Goal: Task Accomplishment & Management: Use online tool/utility

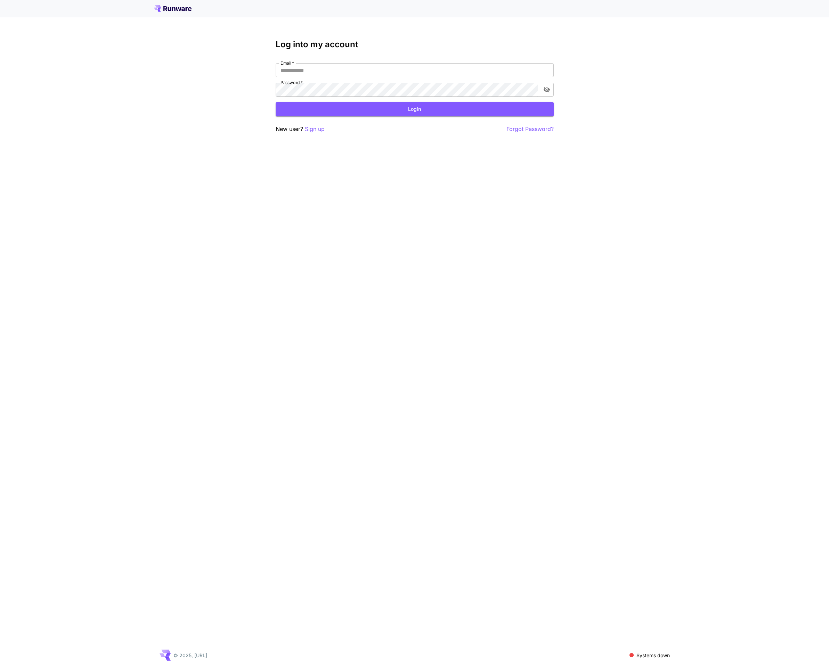
type input "**********"
click at [406, 111] on button "Login" at bounding box center [415, 109] width 278 height 14
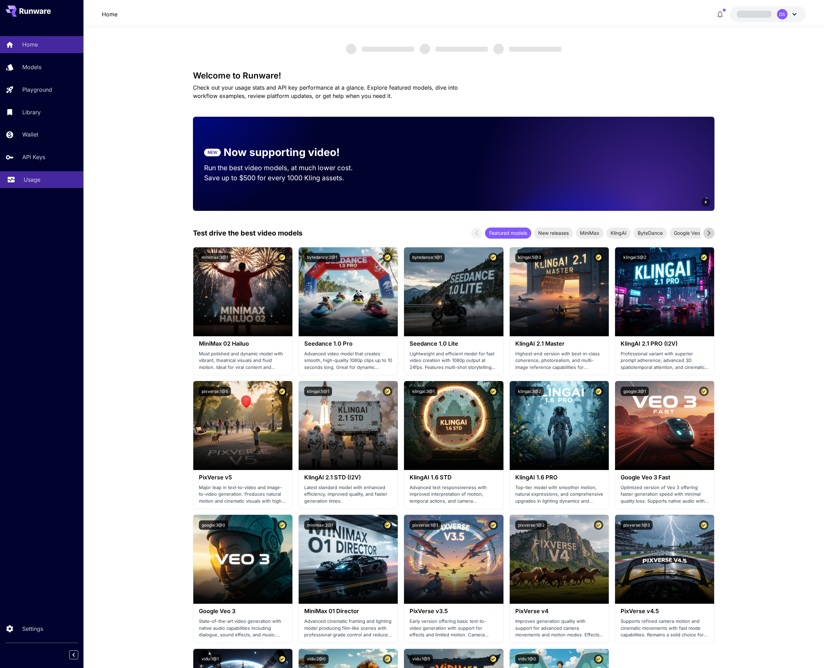
click at [37, 177] on p "Usage" at bounding box center [32, 180] width 17 height 8
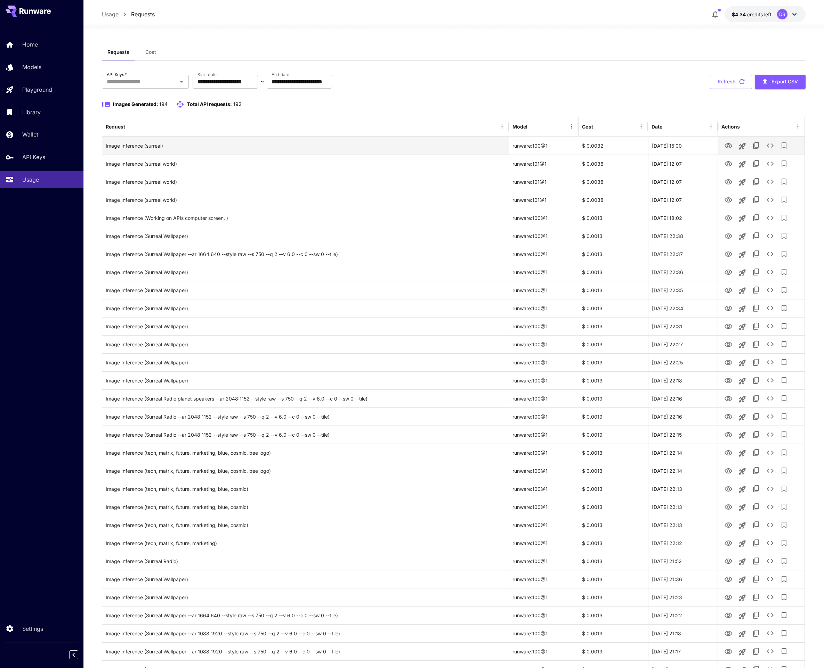
click at [642, 92] on div "**********" at bounding box center [453, 567] width 703 height 984
click at [726, 146] on icon "View Image" at bounding box center [728, 146] width 8 height 8
click at [449, 82] on div "**********" at bounding box center [453, 82] width 703 height 14
click at [388, 48] on div "Requests Cost" at bounding box center [453, 52] width 703 height 17
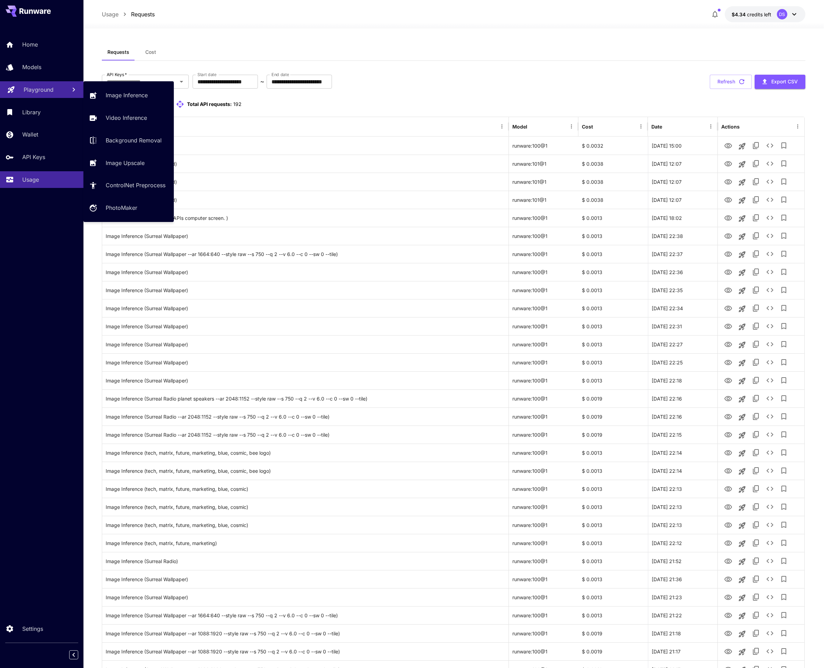
click at [39, 88] on p "Playground" at bounding box center [39, 89] width 30 height 8
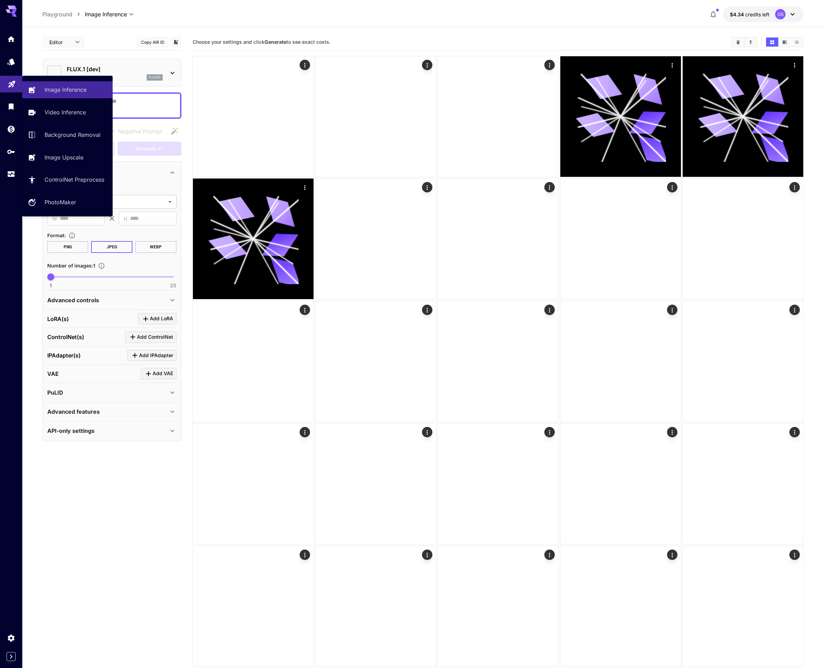
click at [266, 34] on div "Choose your settings and click Generate to see exact costs." at bounding box center [498, 42] width 611 height 16
click at [107, 67] on p "FLUX.1 [dev]" at bounding box center [115, 69] width 96 height 8
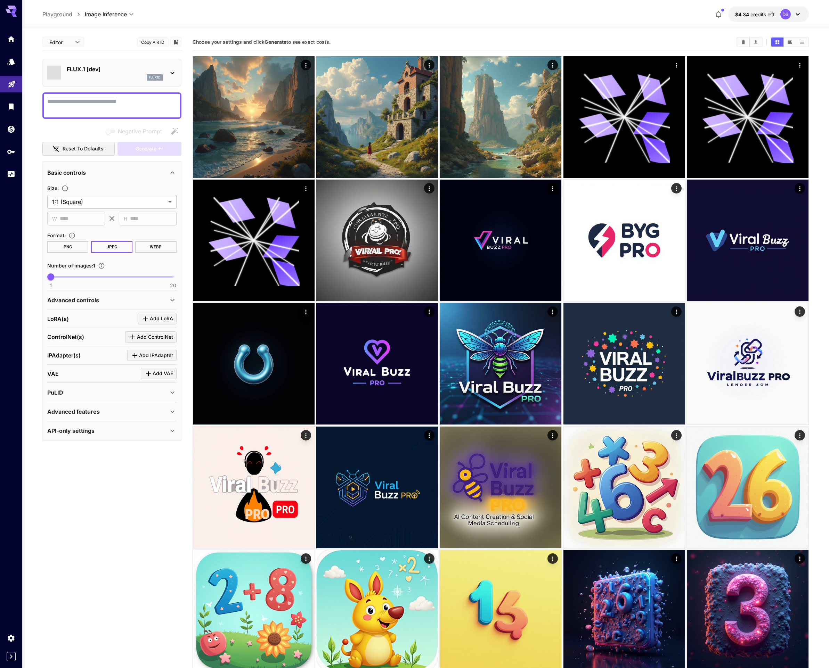
click at [152, 42] on div at bounding box center [414, 334] width 829 height 668
click at [158, 43] on div at bounding box center [414, 334] width 829 height 668
type input "**********"
click at [169, 44] on div at bounding box center [414, 334] width 829 height 668
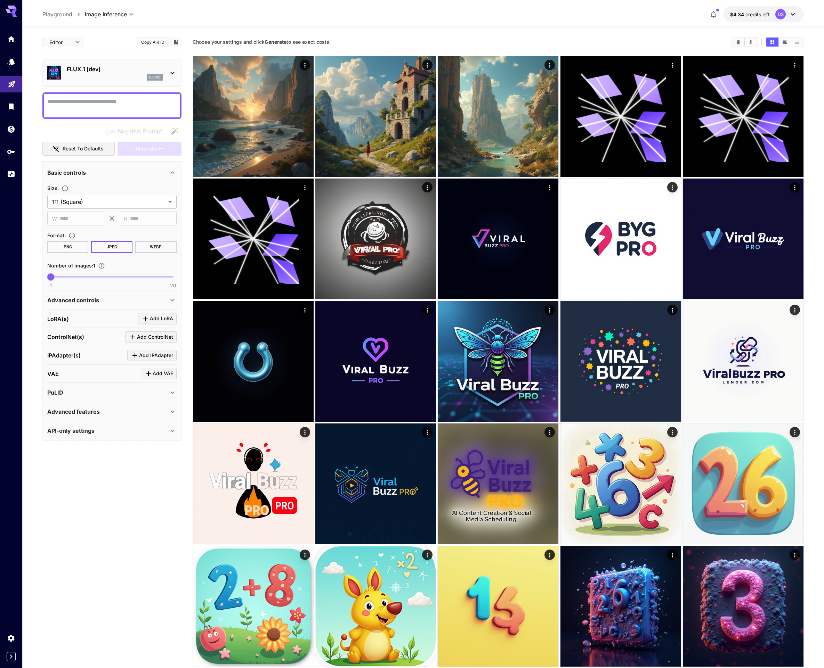
click at [156, 41] on button "Copy AIR ID" at bounding box center [152, 42] width 31 height 10
click at [94, 73] on div "FLUX.1 [dev] flux1d" at bounding box center [115, 73] width 96 height 16
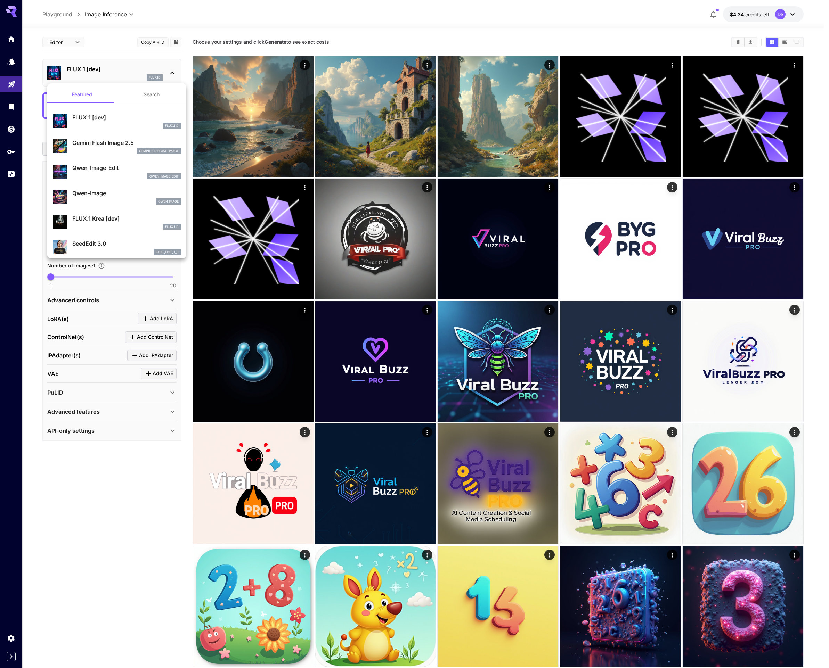
click at [100, 120] on p "FLUX.1 [dev]" at bounding box center [126, 117] width 108 height 8
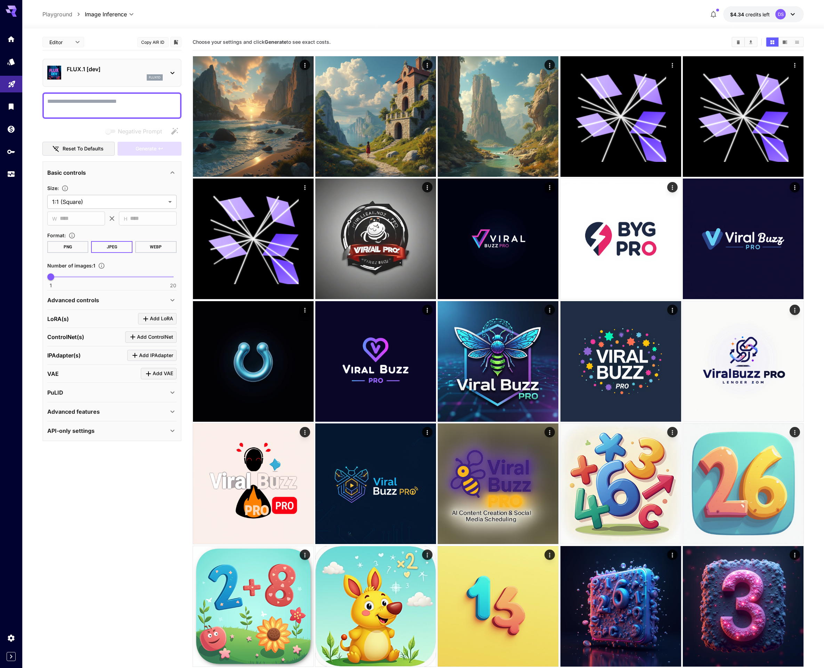
click at [88, 103] on textarea "Negative Prompt" at bounding box center [111, 105] width 129 height 17
click at [115, 74] on div "flux1d" at bounding box center [115, 77] width 96 height 6
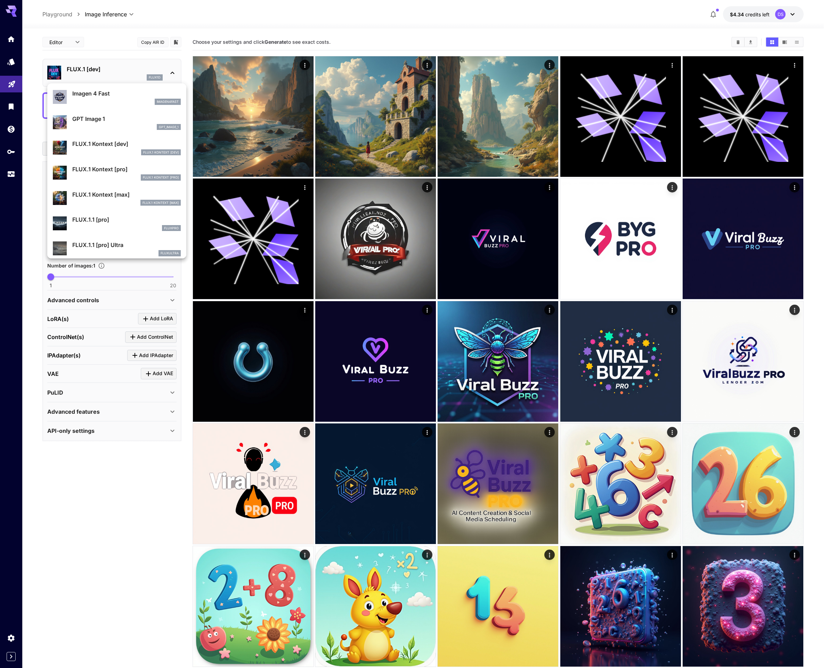
scroll to position [435, 0]
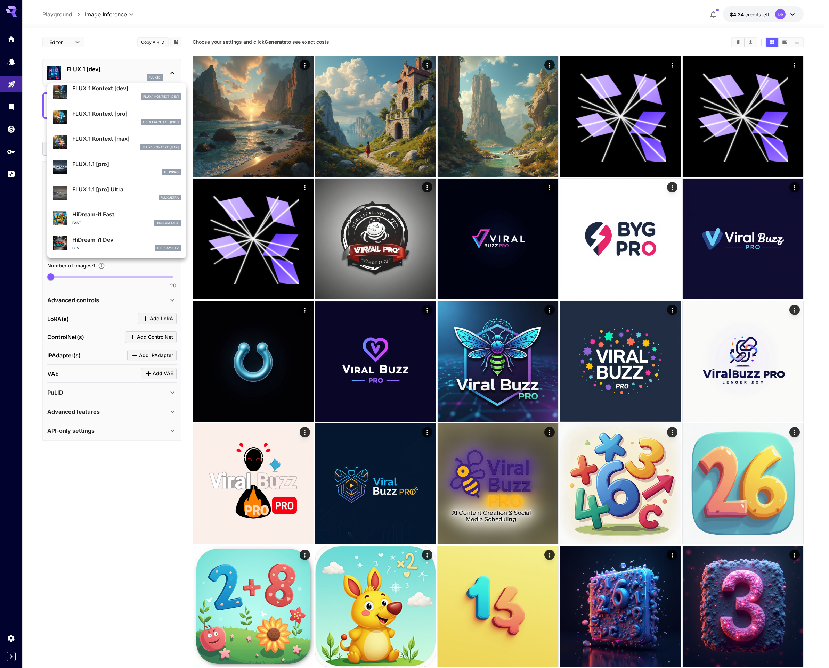
click at [93, 164] on p "FLUX.1.1 [pro]" at bounding box center [126, 164] width 108 height 8
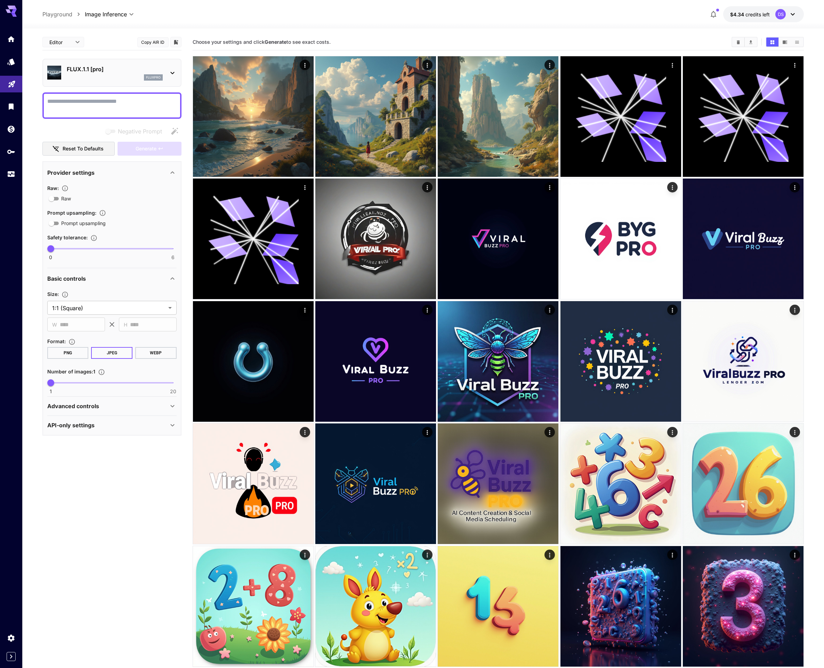
click at [87, 104] on textarea "Negative Prompt" at bounding box center [111, 105] width 129 height 17
type textarea "**********"
click at [159, 148] on icon "button" at bounding box center [160, 148] width 4 height 2
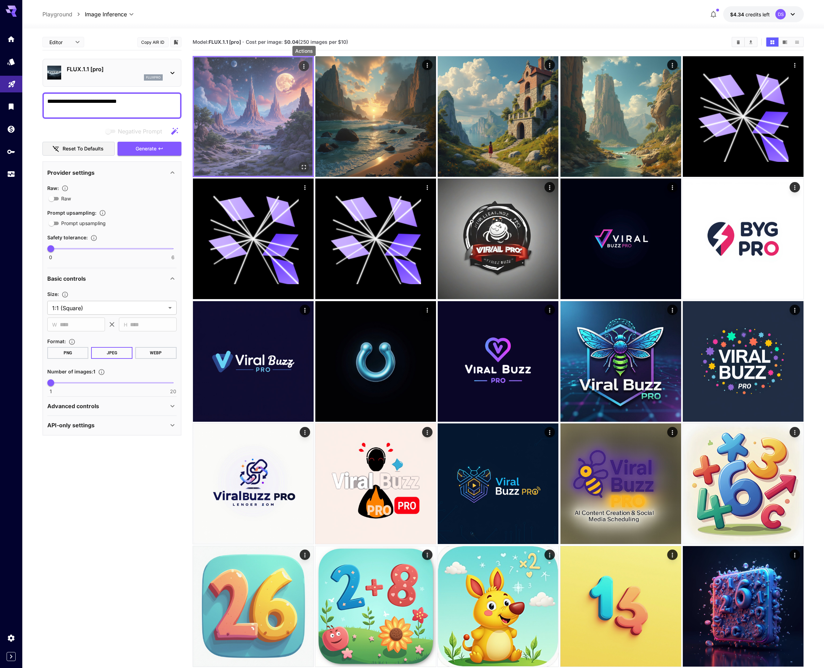
click at [306, 67] on icon "Actions" at bounding box center [303, 66] width 7 height 7
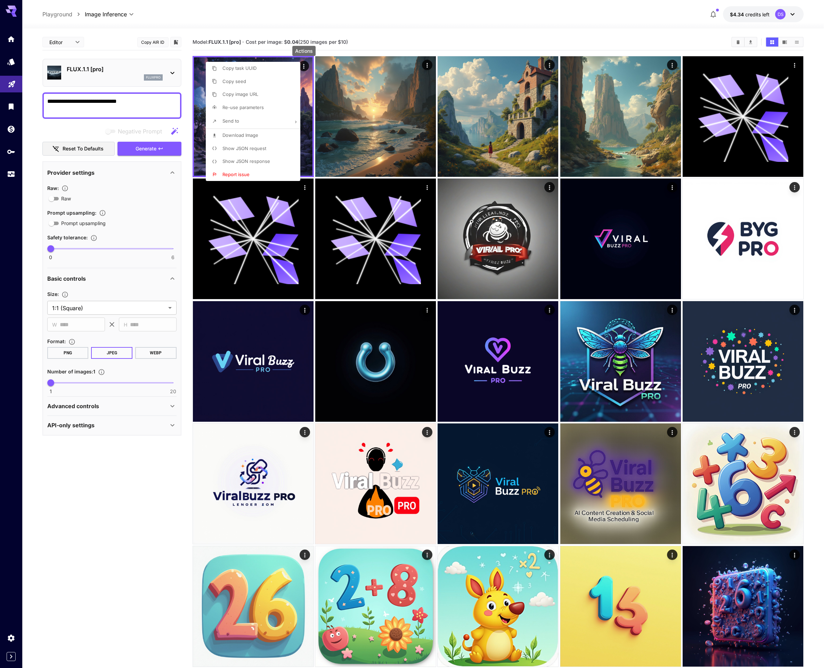
click at [351, 42] on div at bounding box center [414, 334] width 829 height 668
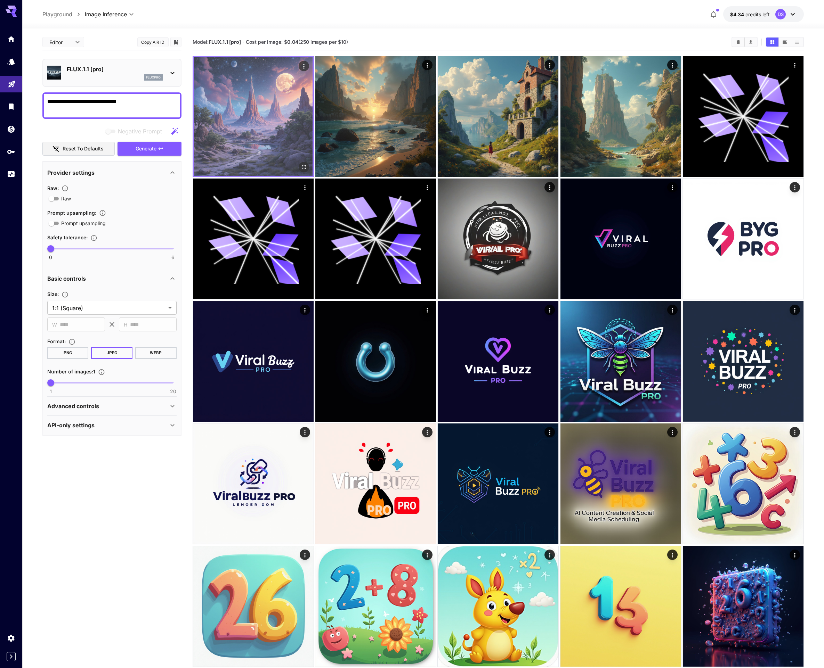
click at [270, 112] on img at bounding box center [253, 116] width 119 height 119
click at [303, 167] on icon "Open in fullscreen" at bounding box center [303, 167] width 7 height 7
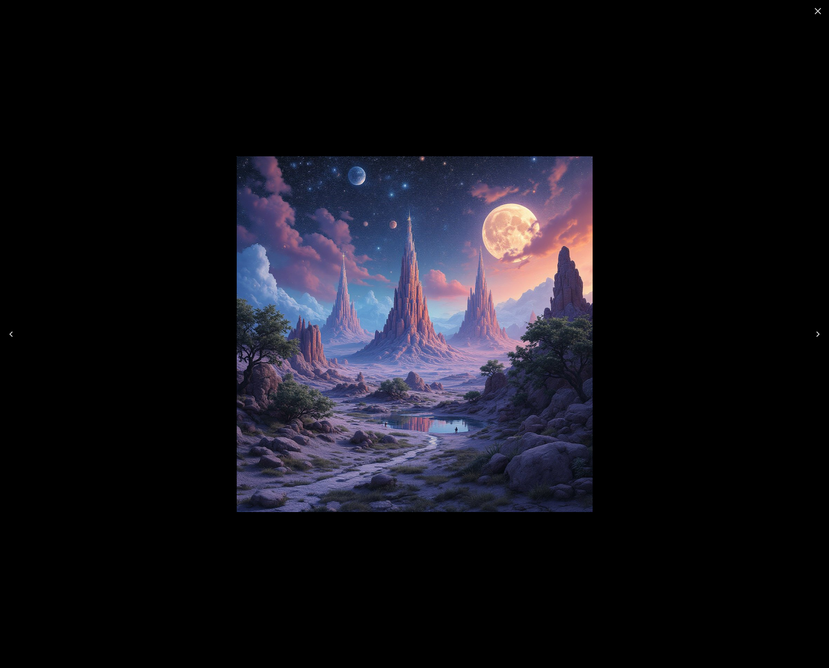
click at [698, 98] on div at bounding box center [414, 334] width 829 height 668
click at [814, 9] on icon "Close" at bounding box center [817, 11] width 11 height 11
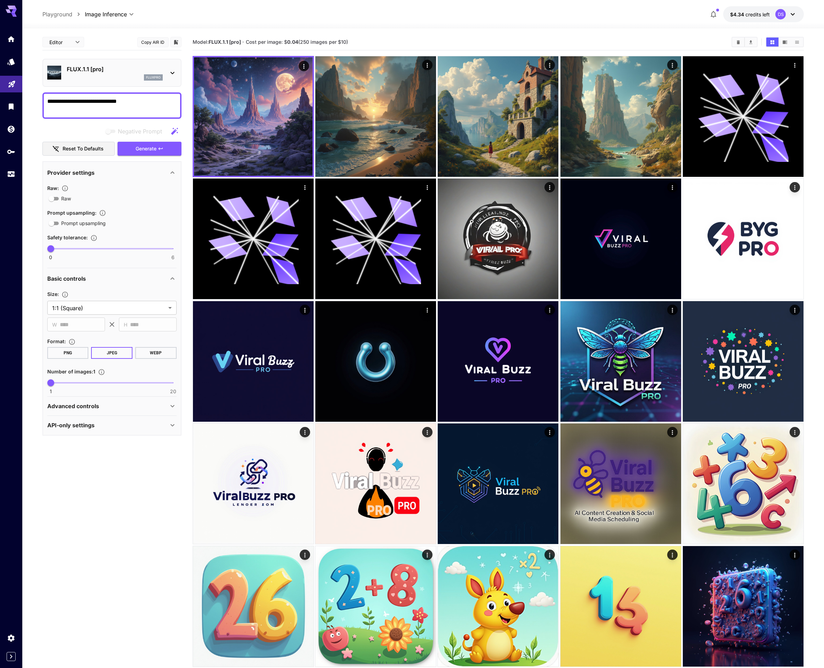
click at [108, 68] on p "FLUX.1.1 [pro]" at bounding box center [115, 69] width 96 height 8
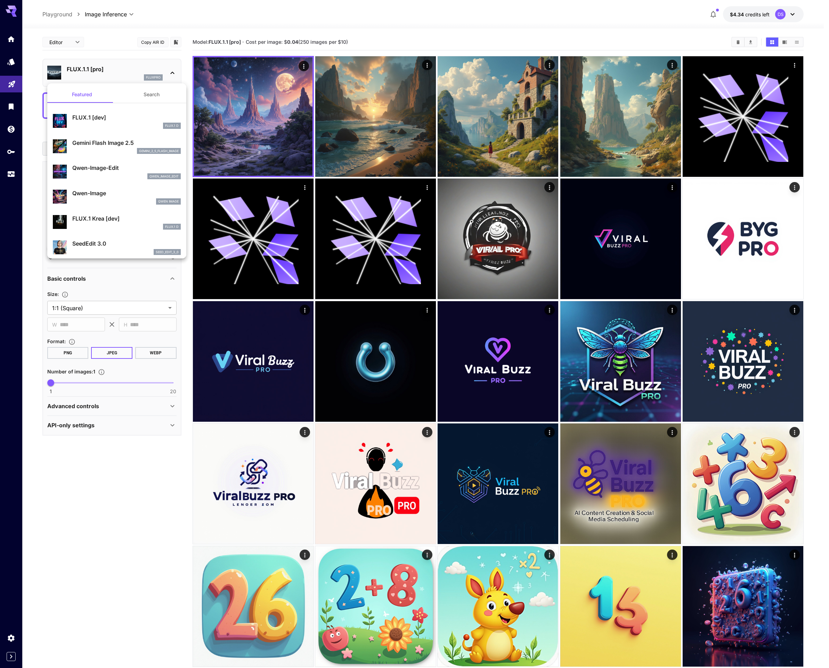
click at [95, 121] on p "FLUX.1 [dev]" at bounding box center [126, 117] width 108 height 8
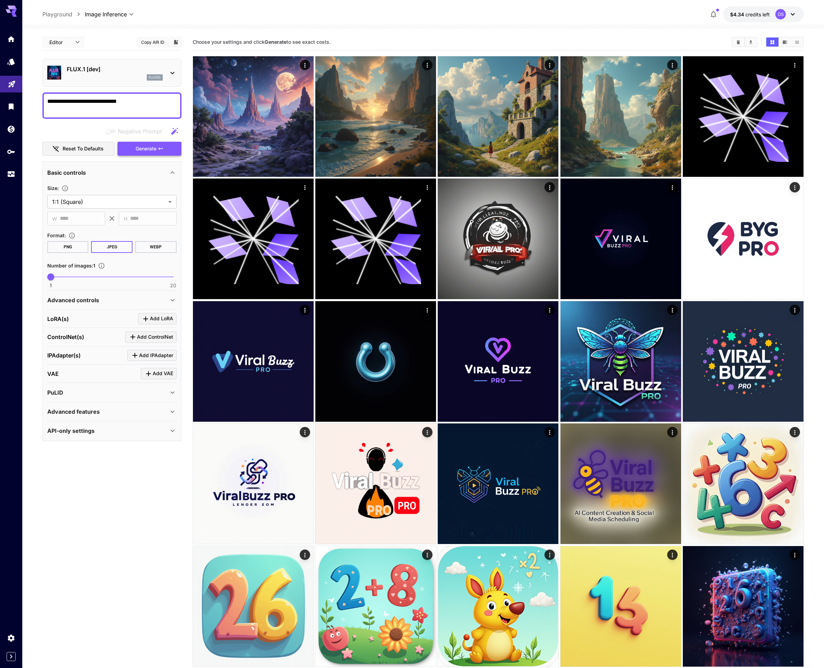
click at [133, 147] on button "Generate" at bounding box center [149, 149] width 64 height 14
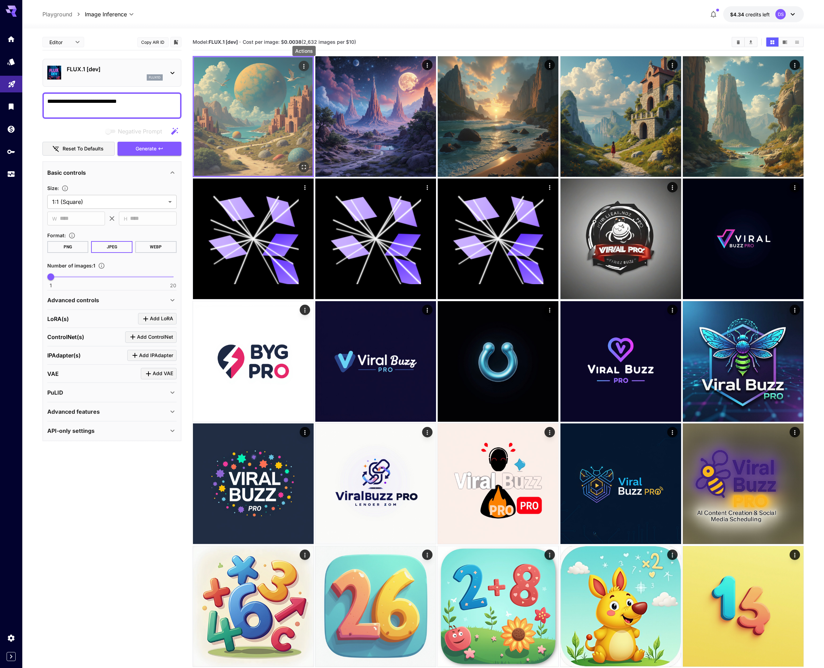
click at [303, 64] on icon "Actions" at bounding box center [303, 66] width 7 height 7
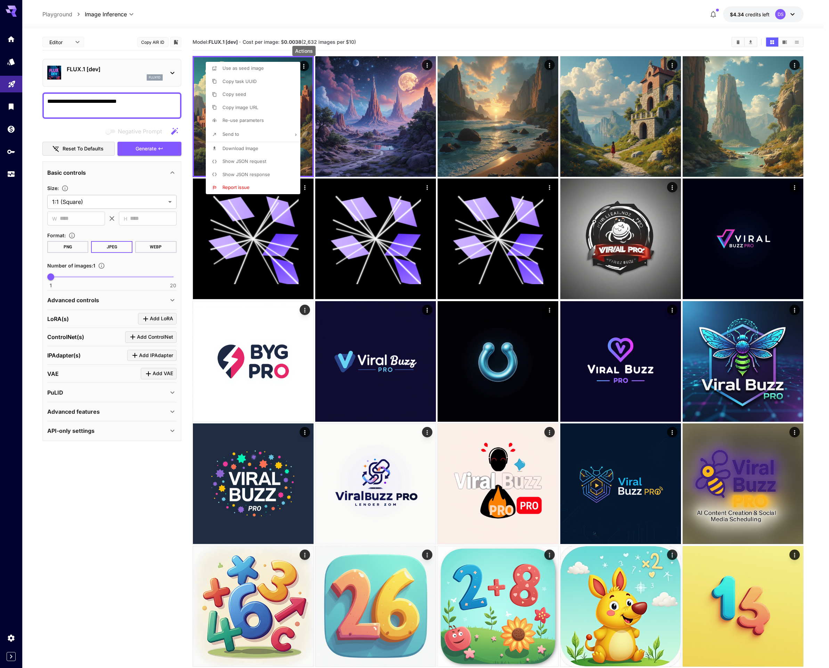
click at [258, 159] on span "Show JSON request" at bounding box center [244, 161] width 44 height 6
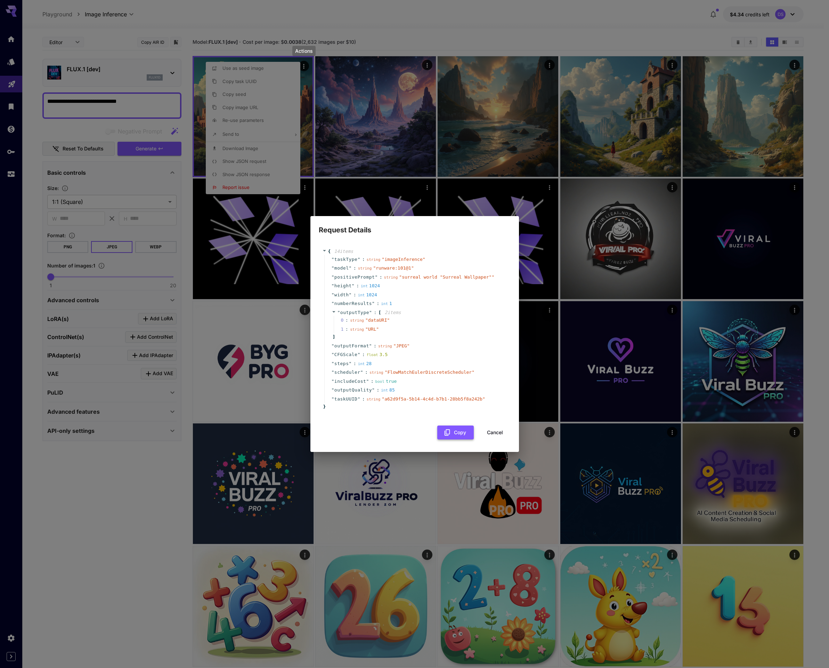
click at [420, 430] on div "Copy Cancel" at bounding box center [415, 433] width 192 height 14
click at [459, 435] on button "Copy" at bounding box center [455, 433] width 36 height 14
click at [423, 283] on div "" height " : int 1024" at bounding box center [415, 286] width 183 height 9
click at [380, 413] on div "{ 14 item s " taskType " : string " imageInference " " model " : string " runwa…" at bounding box center [415, 329] width 192 height 176
click at [493, 433] on button "Cancel" at bounding box center [494, 433] width 31 height 14
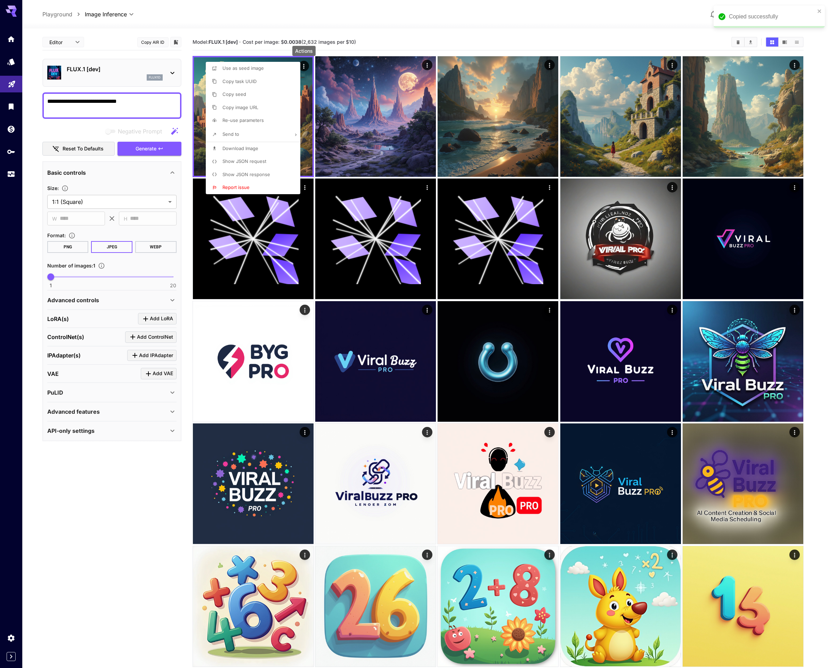
click at [88, 68] on div at bounding box center [414, 334] width 829 height 668
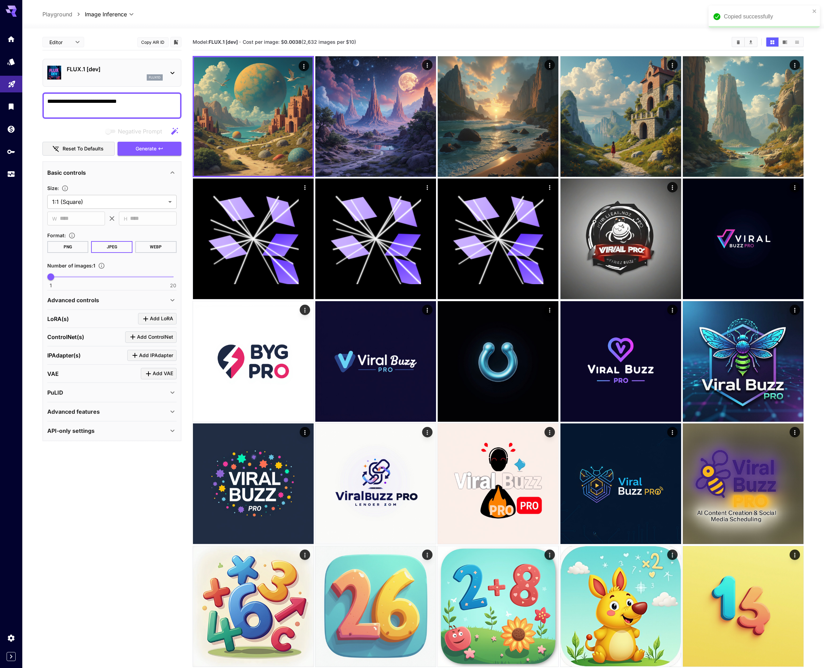
click at [83, 70] on div "Use as seed image Copy task UUID Copy seed Copy image URL Re-use parameters Sen…" at bounding box center [53, 334] width 106 height 668
click at [89, 69] on p "FLUX.1 [dev]" at bounding box center [115, 69] width 96 height 8
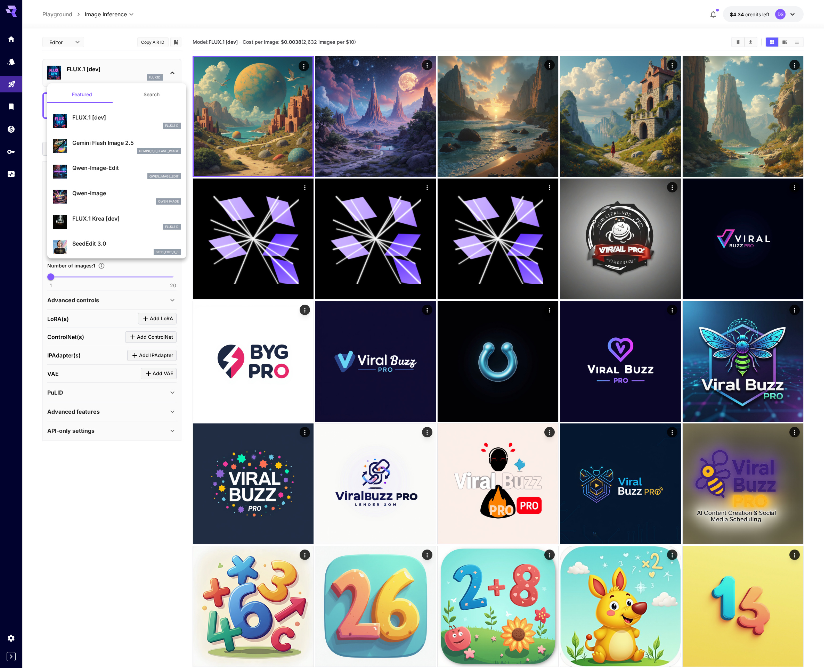
click at [96, 147] on div "Gemini Flash Image 2.5 gemini_2_5_flash_image" at bounding box center [126, 147] width 108 height 16
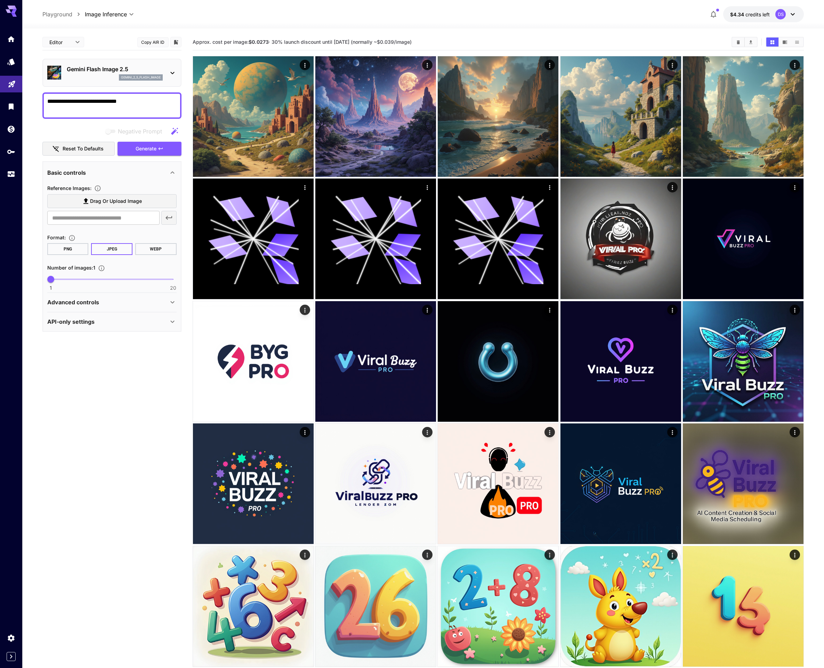
click at [158, 44] on button "Copy AIR ID" at bounding box center [152, 42] width 31 height 10
click at [99, 71] on p "Gemini Flash Image 2.5" at bounding box center [115, 69] width 96 height 8
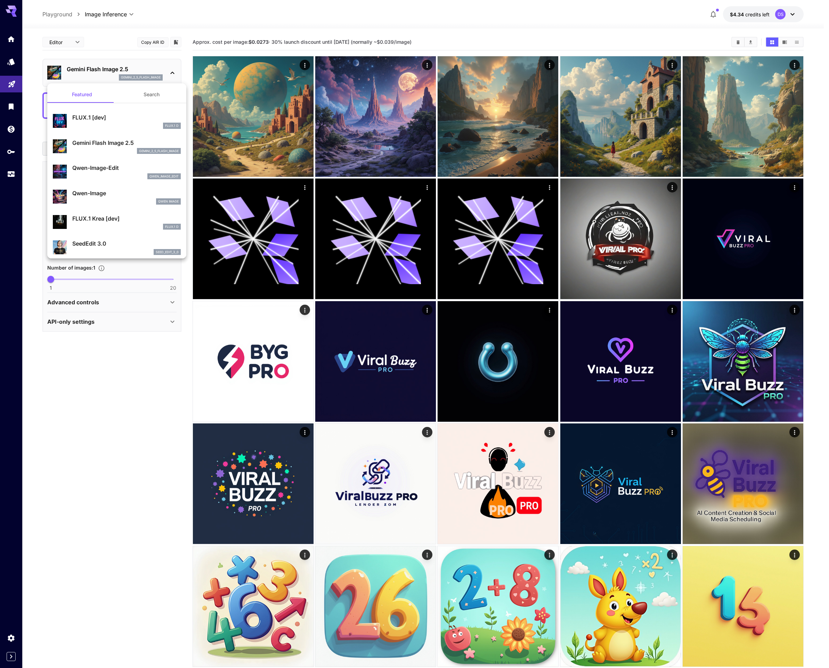
click at [79, 114] on p "FLUX.1 [dev]" at bounding box center [126, 117] width 108 height 8
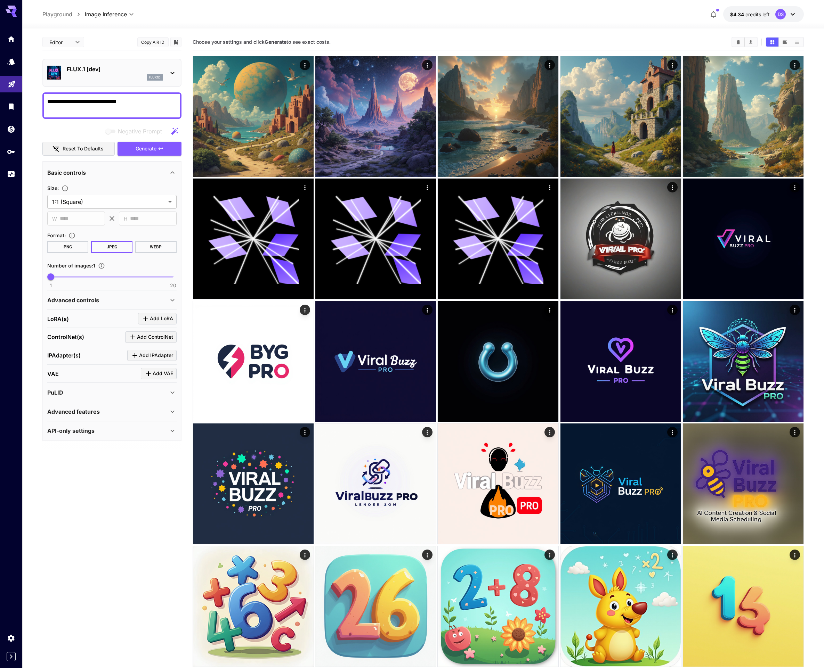
click at [163, 41] on button "Copy AIR ID" at bounding box center [152, 42] width 31 height 10
drag, startPoint x: 79, startPoint y: 67, endPoint x: 65, endPoint y: 67, distance: 13.9
click at [65, 67] on div "FLUX.1 [dev] flux1d" at bounding box center [111, 72] width 129 height 21
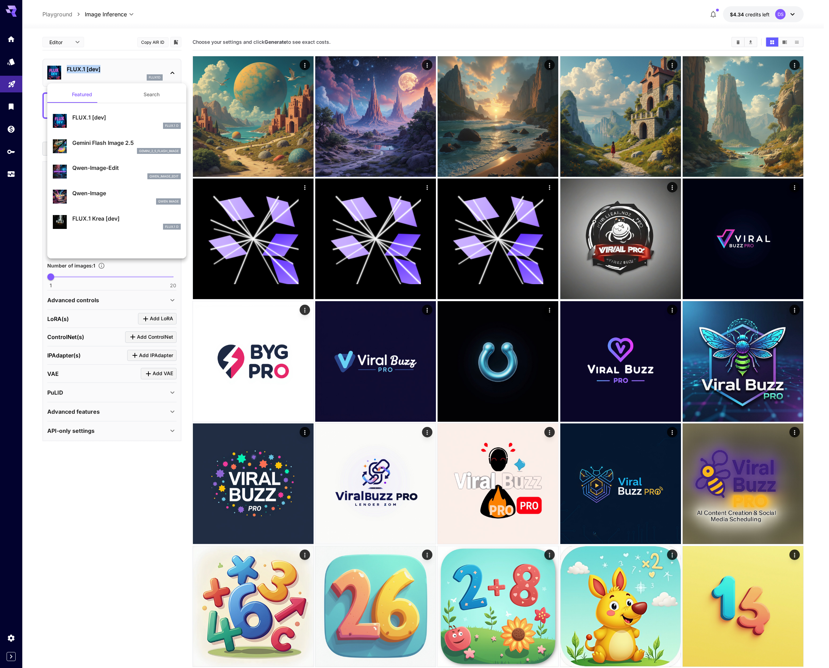
copy p "FLUX.1 [dev]"
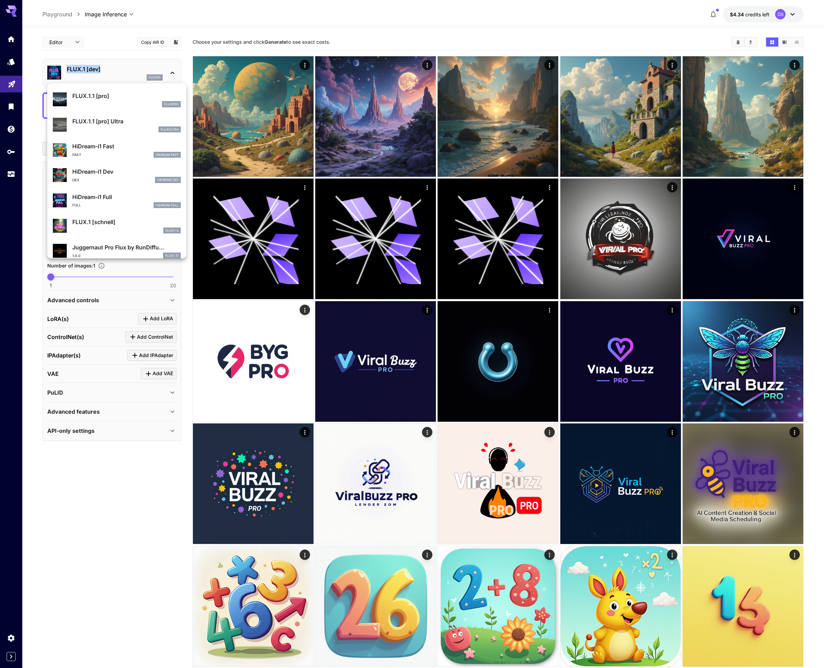
scroll to position [537, 0]
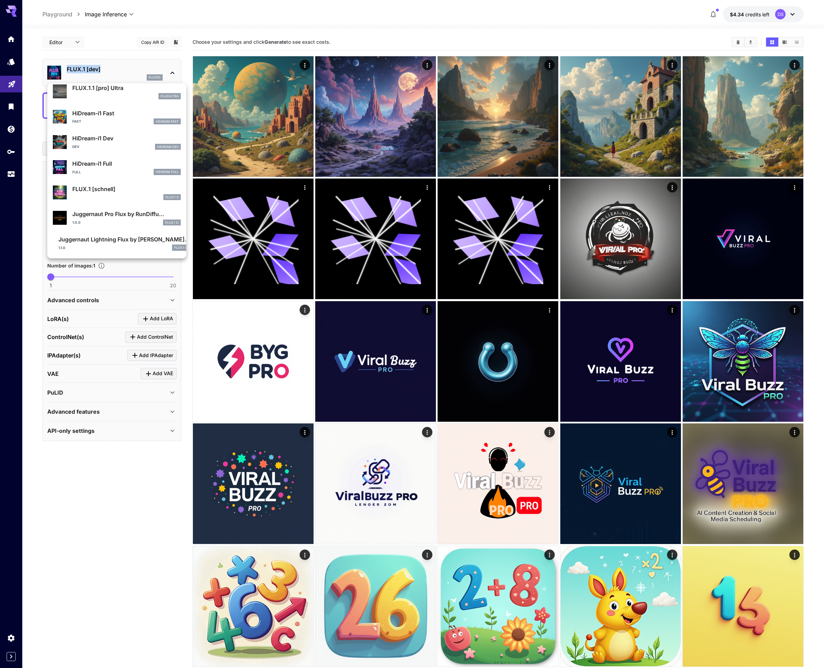
click at [70, 191] on div "FLUX.1 [schnell] FLUX.1 S" at bounding box center [117, 192] width 128 height 21
type input "*"
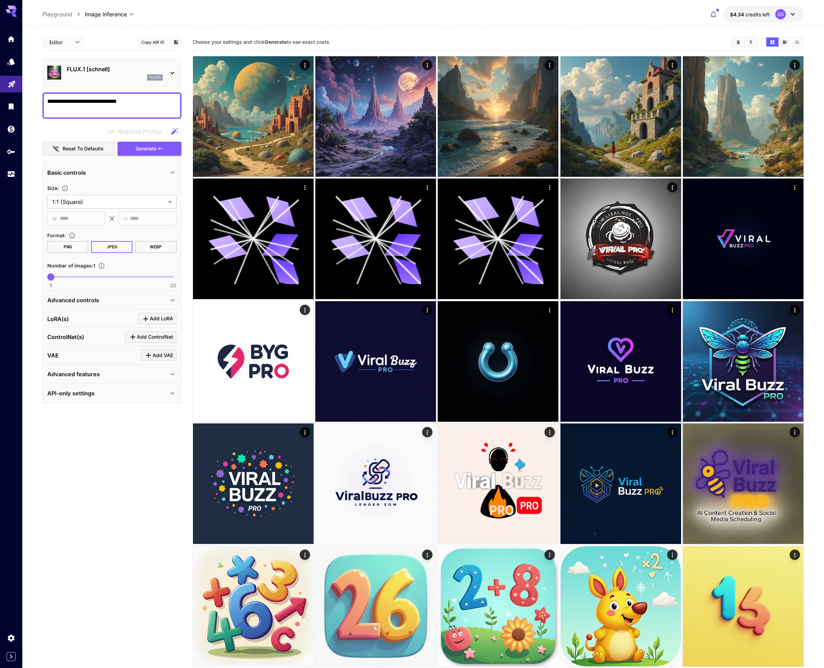
click at [156, 42] on button "Copy AIR ID" at bounding box center [152, 42] width 31 height 10
drag, startPoint x: 97, startPoint y: 69, endPoint x: 68, endPoint y: 69, distance: 29.2
click at [68, 69] on p "FLUX.1 [schnell]" at bounding box center [115, 69] width 96 height 8
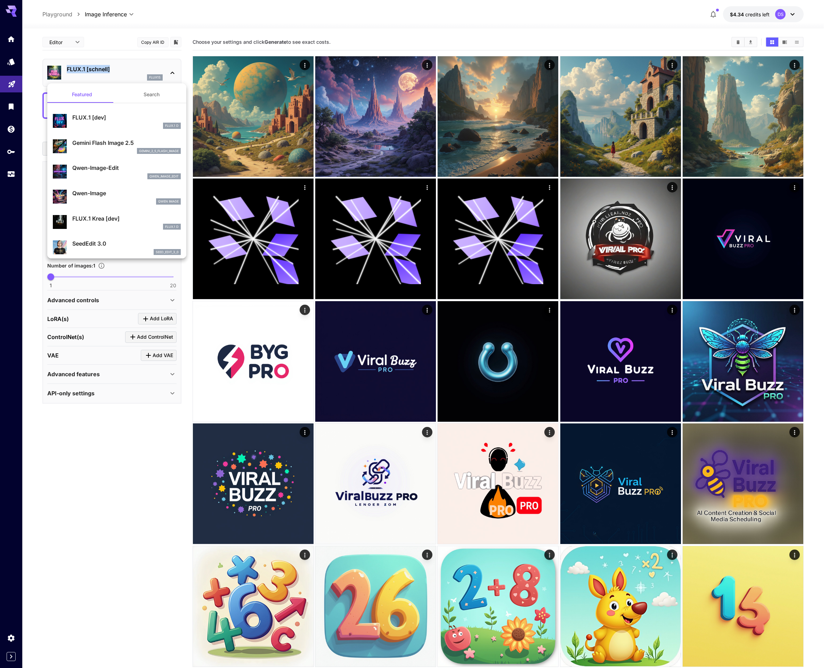
drag, startPoint x: 106, startPoint y: 142, endPoint x: 115, endPoint y: 107, distance: 36.2
click at [106, 142] on p "Gemini Flash Image 2.5" at bounding box center [126, 143] width 108 height 8
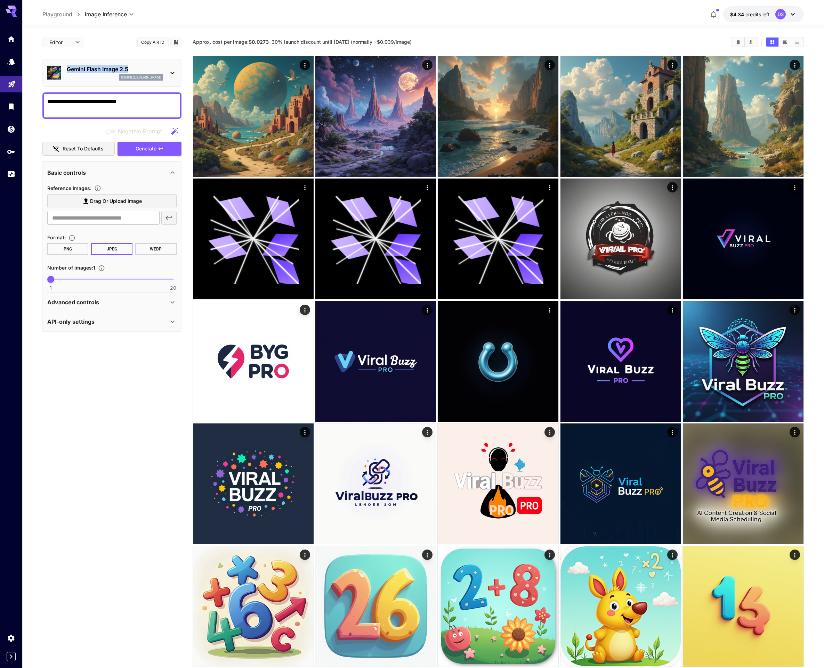
drag, startPoint x: 120, startPoint y: 68, endPoint x: 68, endPoint y: 70, distance: 51.5
click at [68, 70] on p "Gemini Flash Image 2.5" at bounding box center [115, 69] width 96 height 8
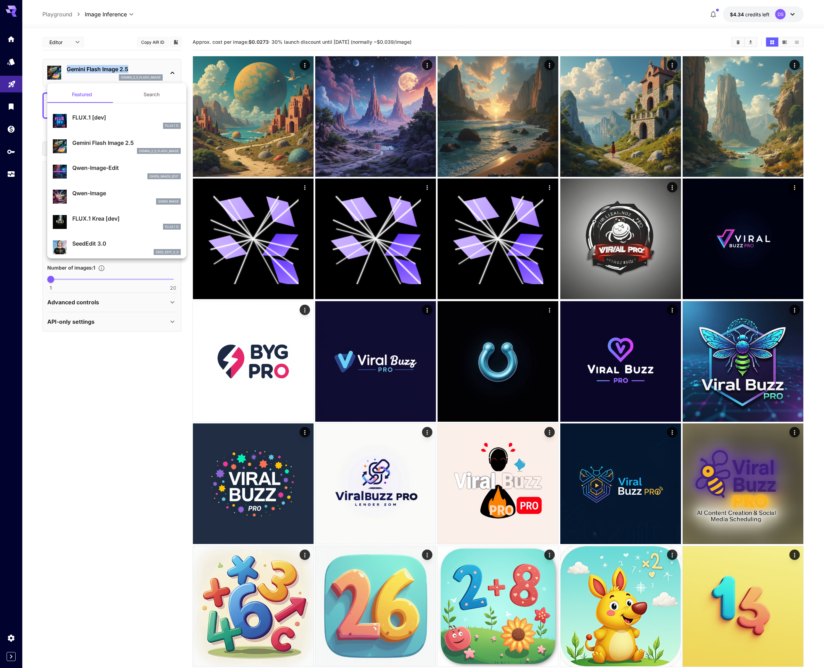
click at [194, 35] on div at bounding box center [414, 334] width 829 height 668
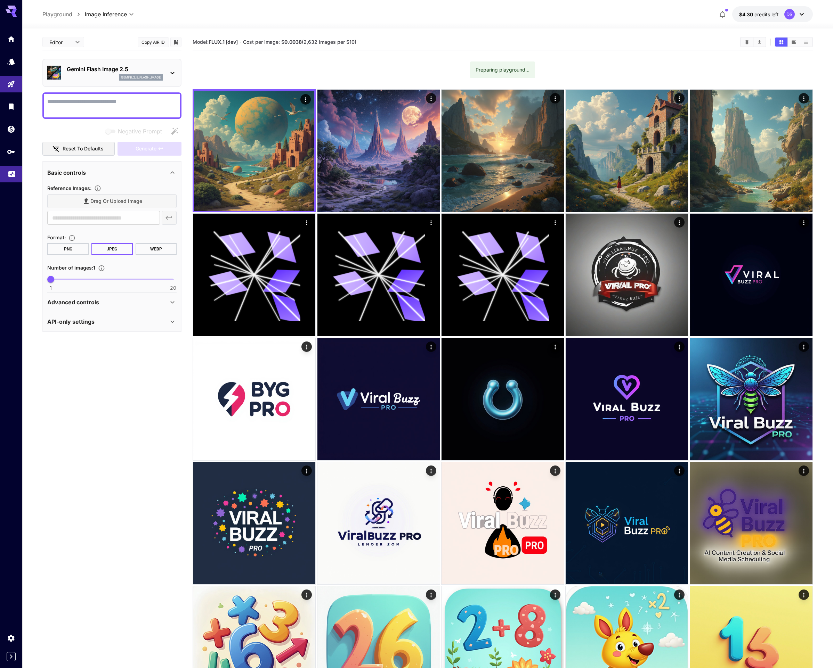
click at [18, 177] on link at bounding box center [11, 174] width 22 height 17
click at [14, 173] on icon "Usage" at bounding box center [11, 173] width 7 height 3
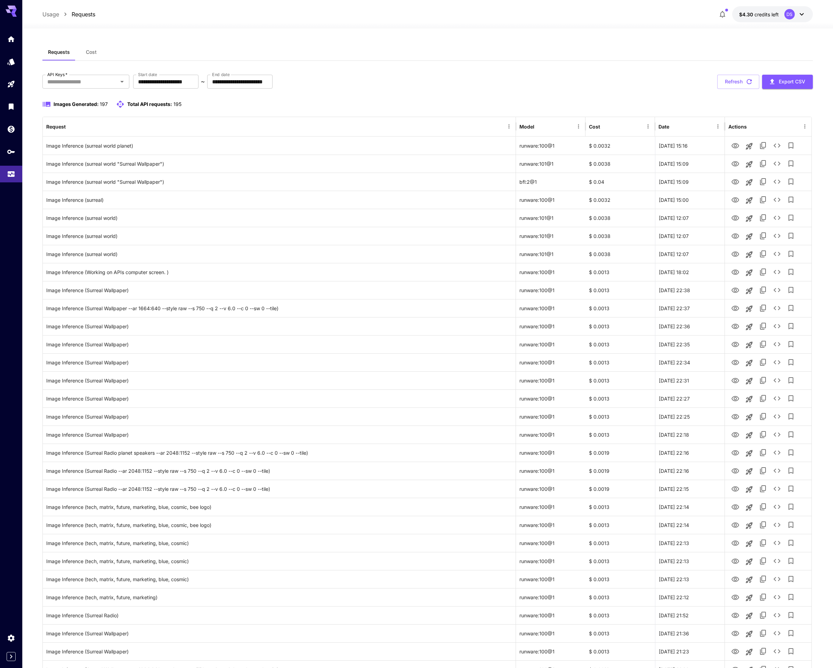
click at [512, 80] on div "**********" at bounding box center [427, 82] width 770 height 14
click at [778, 381] on icon "See details" at bounding box center [777, 380] width 8 height 8
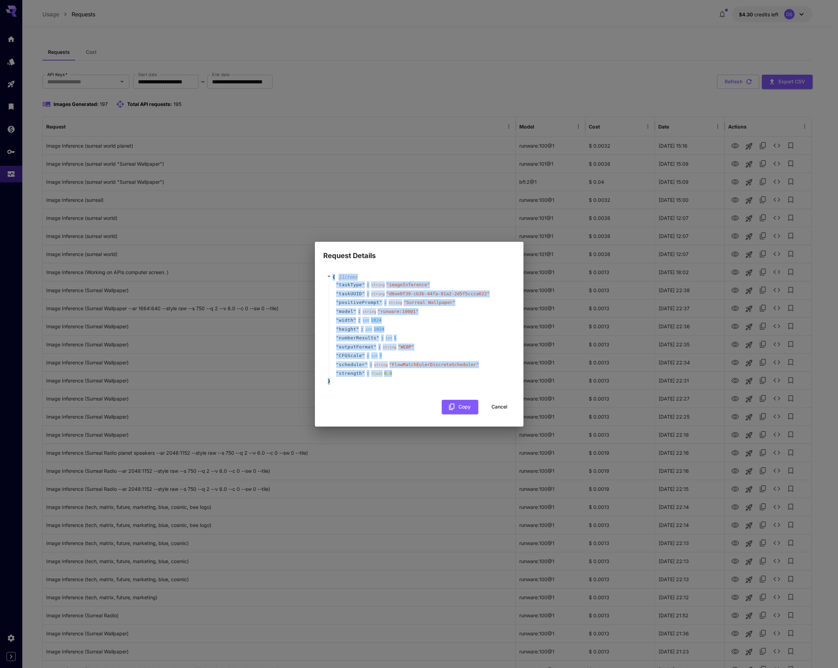
drag, startPoint x: 361, startPoint y: 383, endPoint x: 322, endPoint y: 275, distance: 115.4
click at [322, 275] on div "{ 11 item s " taskType " : string " imageInference " " taskUUID " : string " d0…" at bounding box center [419, 343] width 209 height 165
copy div "{ 11 item s " taskType " : string " imageInference " " taskUUID " : string " d0…"
click at [618, 212] on div "Request Details { 11 item s " taskType " : string " imageInference " " taskUUID…" at bounding box center [419, 334] width 838 height 668
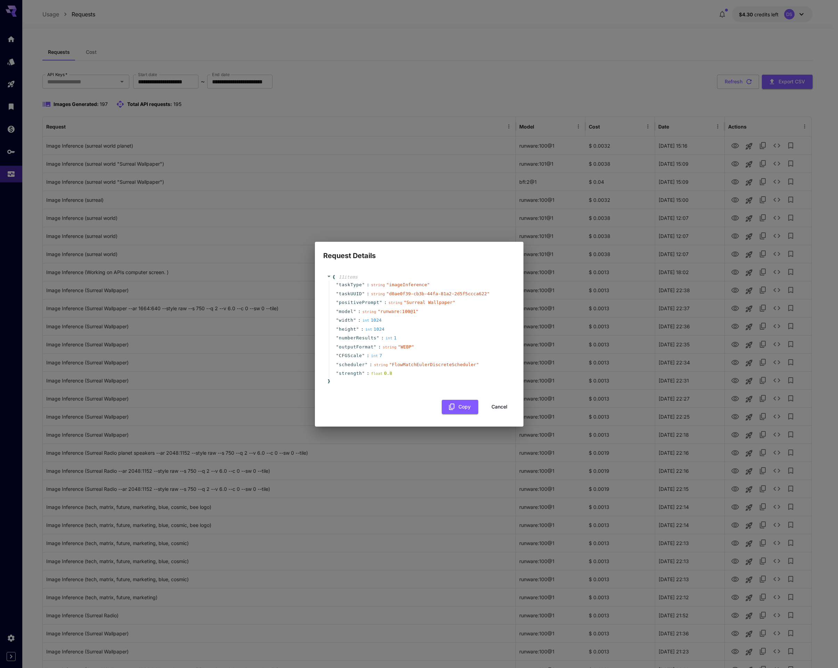
click at [623, 166] on div "Request Details { 11 item s " taskType " : string " imageInference " " taskUUID…" at bounding box center [419, 334] width 838 height 668
drag, startPoint x: 507, startPoint y: 411, endPoint x: 454, endPoint y: 423, distance: 53.9
click at [507, 410] on button "Cancel" at bounding box center [499, 407] width 31 height 14
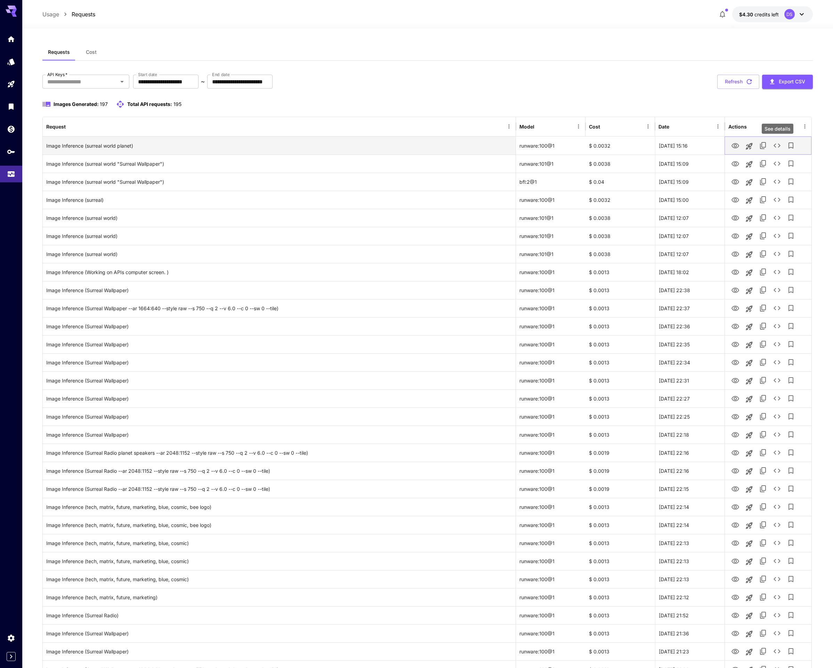
click at [775, 147] on icon "See details" at bounding box center [776, 146] width 7 height 4
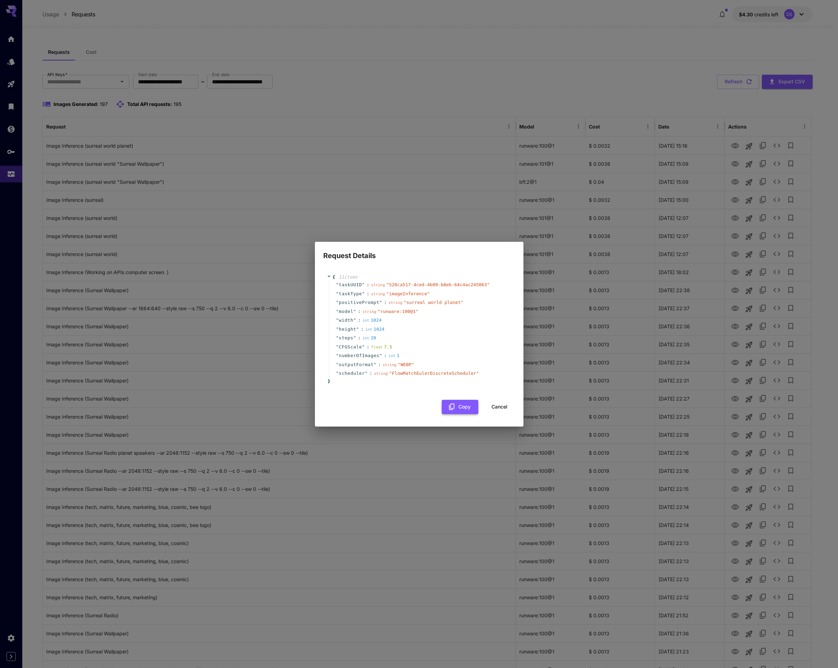
click at [467, 411] on button "Copy" at bounding box center [460, 407] width 36 height 14
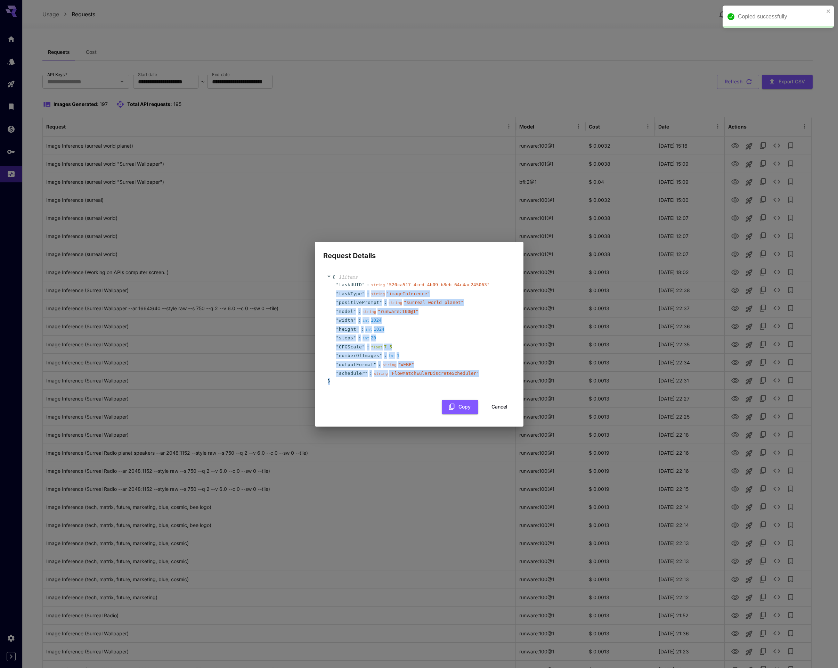
drag, startPoint x: 327, startPoint y: 315, endPoint x: 327, endPoint y: 295, distance: 19.5
click at [327, 295] on div "{ 11 item s " taskUUID " : string " 520ca517-4ced-4b09-b8eb-64c4ac245063 " " ta…" at bounding box center [419, 329] width 192 height 125
click at [347, 291] on span "taskType" at bounding box center [350, 294] width 23 height 7
drag, startPoint x: 326, startPoint y: 319, endPoint x: 323, endPoint y: 278, distance: 41.2
click at [323, 278] on div "{ 11 item s " taskUUID " : string " 520ca517-4ced-4b09-b8eb-64c4ac245063 " " ta…" at bounding box center [419, 343] width 209 height 165
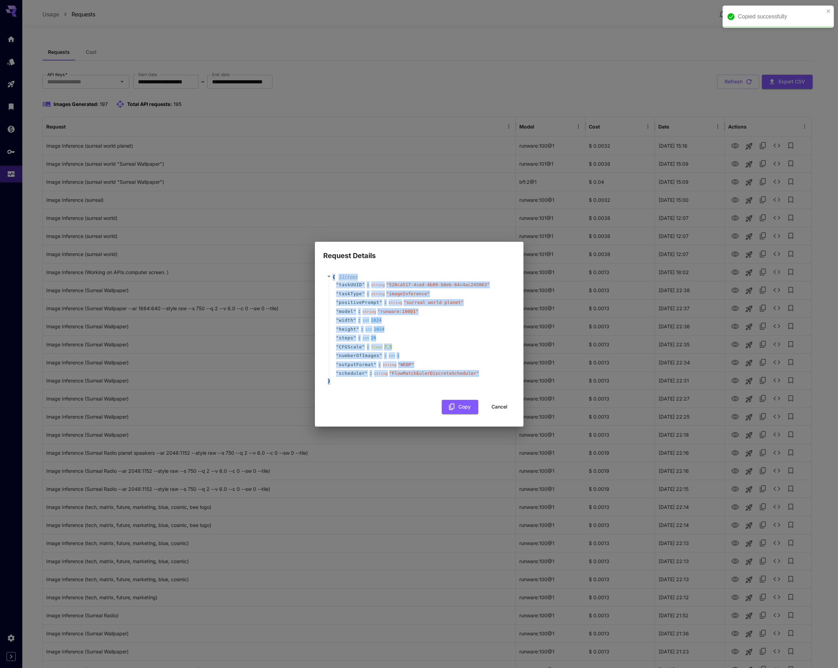
copy div "{ 11 item s " taskUUID " : string " 520ca517-4ced-4b09-b8eb-64c4ac245063 " " ta…"
click at [398, 397] on div "{ 11 item s " taskUUID " : string " 520ca517-4ced-4b09-b8eb-64c4ac245063 " " ta…" at bounding box center [419, 340] width 192 height 147
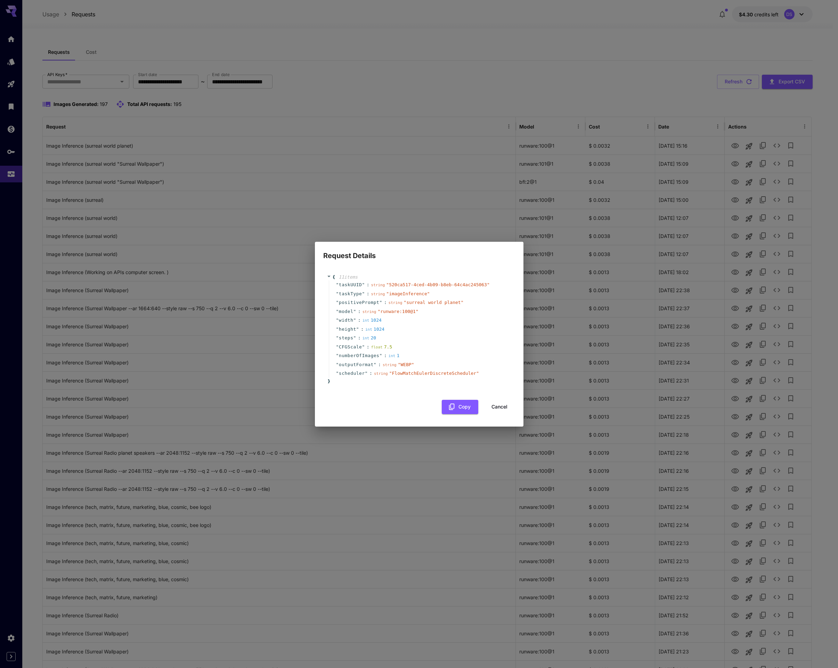
click at [499, 406] on button "Cancel" at bounding box center [499, 407] width 31 height 14
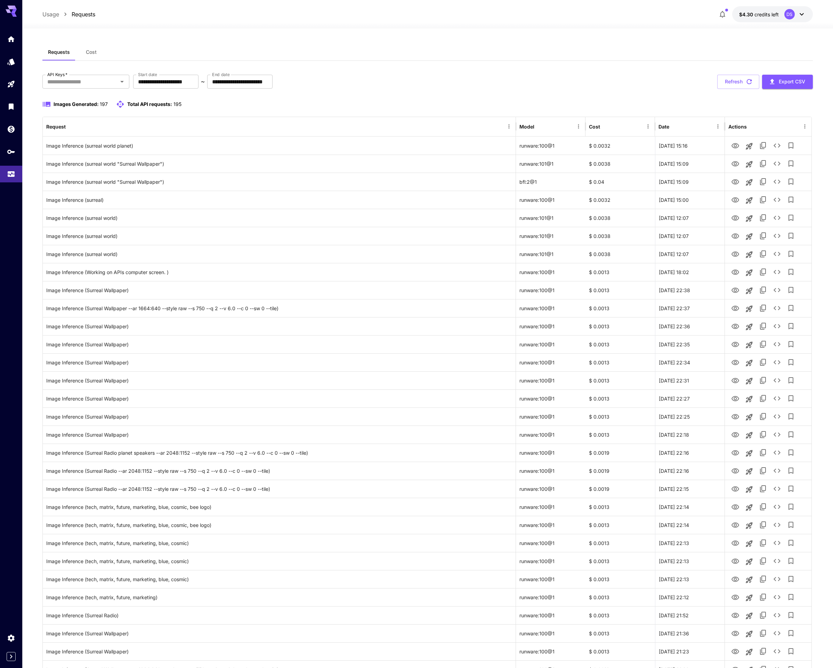
click at [357, 59] on div "Requests Cost" at bounding box center [427, 52] width 770 height 17
click at [369, 75] on div "**********" at bounding box center [427, 82] width 770 height 14
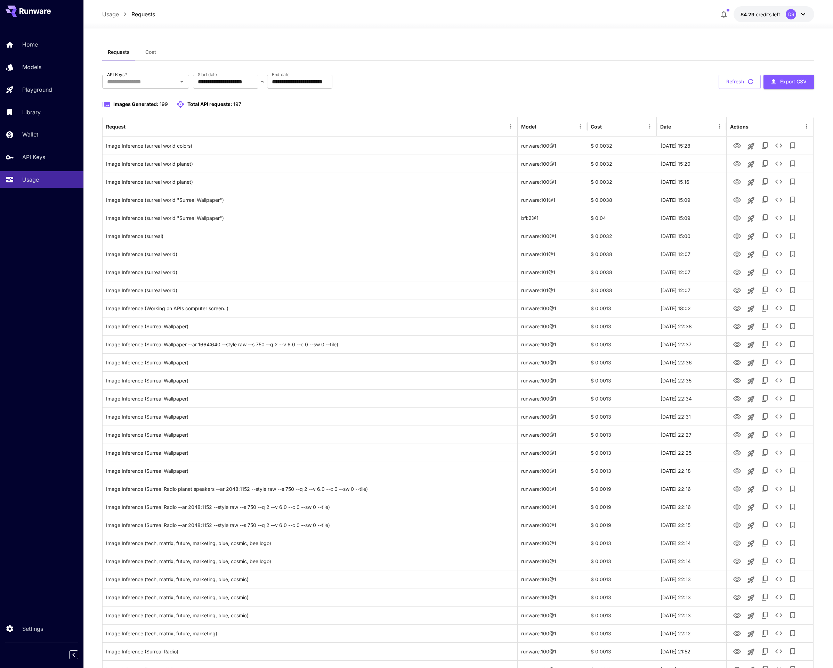
click at [415, 94] on div "**********" at bounding box center [458, 567] width 712 height 984
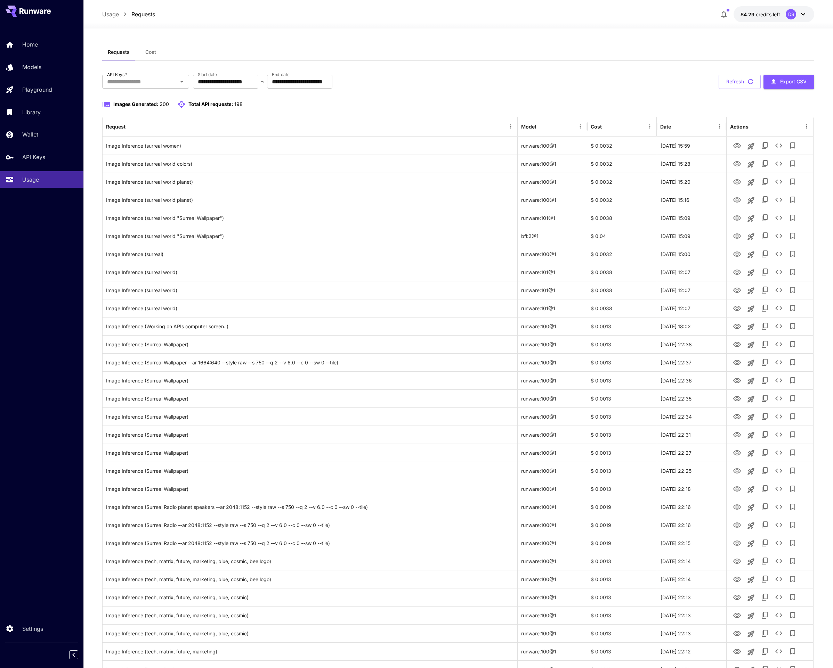
click at [490, 62] on div "**********" at bounding box center [458, 554] width 712 height 1021
click at [737, 237] on icon "View Image" at bounding box center [737, 236] width 8 height 5
click at [522, 76] on div "**********" at bounding box center [458, 82] width 712 height 14
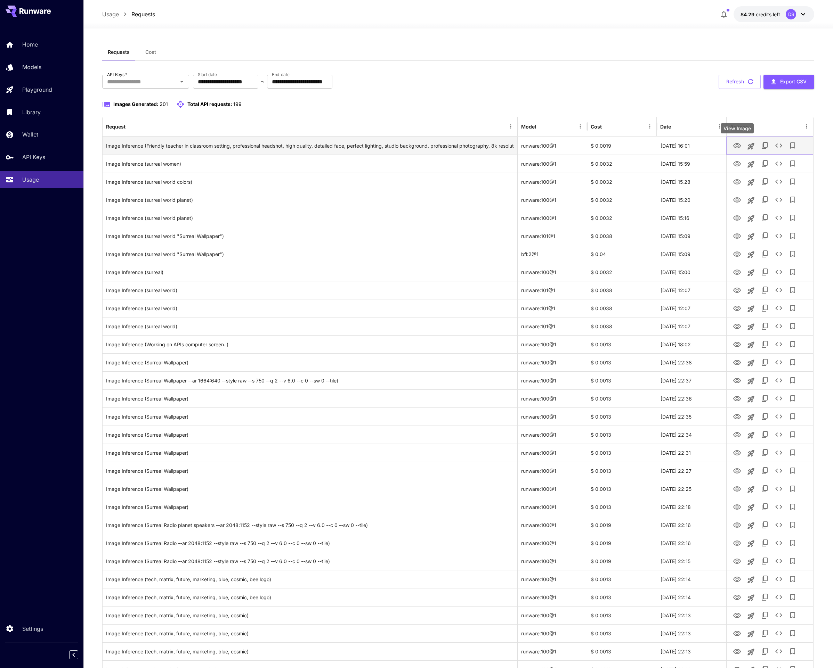
click at [735, 147] on icon "View Image" at bounding box center [737, 145] width 8 height 5
click at [438, 72] on div "**********" at bounding box center [458, 554] width 712 height 1021
